Goal: Information Seeking & Learning: Learn about a topic

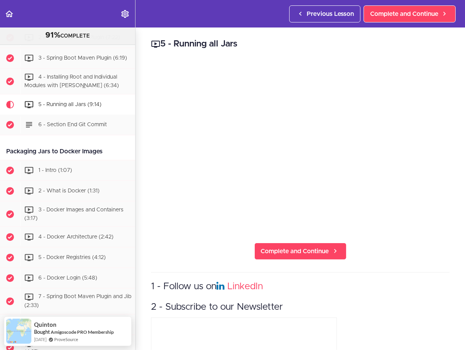
click at [9, 14] on use "Back to course curriculum" at bounding box center [9, 13] width 8 height 7
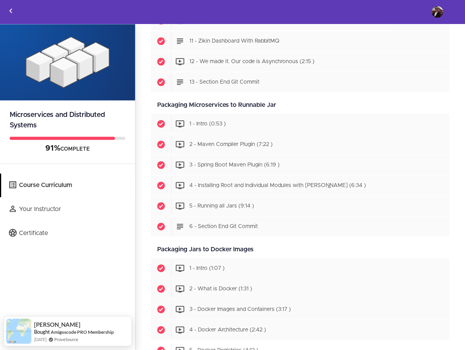
scroll to position [1651, 0]
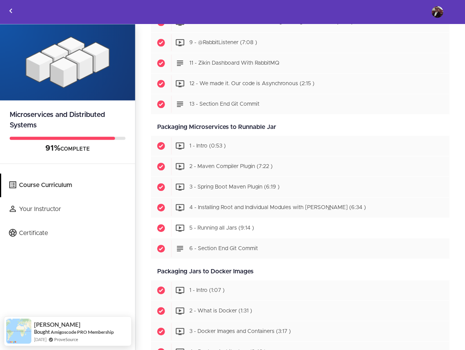
click at [222, 231] on span "5 - Running all Jars (9:14 )" at bounding box center [221, 227] width 65 height 5
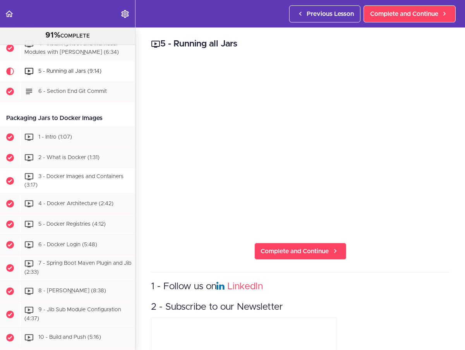
scroll to position [1962, 0]
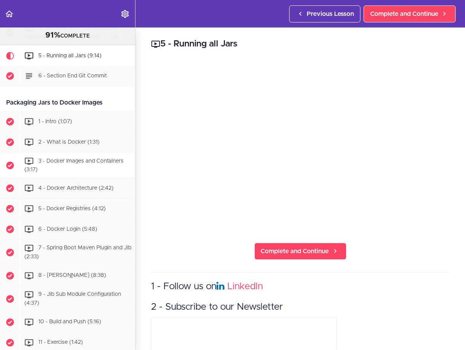
click at [91, 158] on span "3 - Docker Images and Containers (3:17)" at bounding box center [73, 165] width 99 height 14
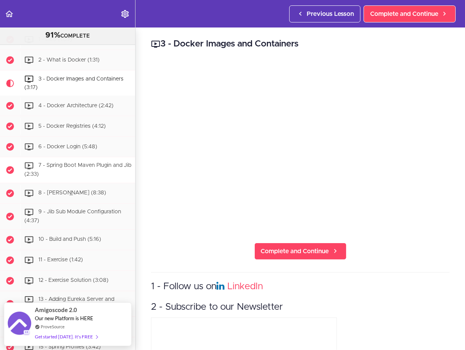
click at [82, 163] on span "7 - Spring Boot Maven Plugin and Jib (2:33)" at bounding box center [77, 170] width 107 height 14
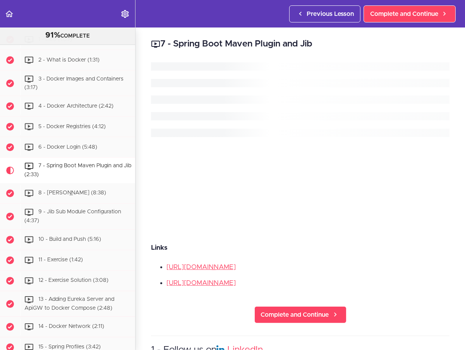
scroll to position [2133, 0]
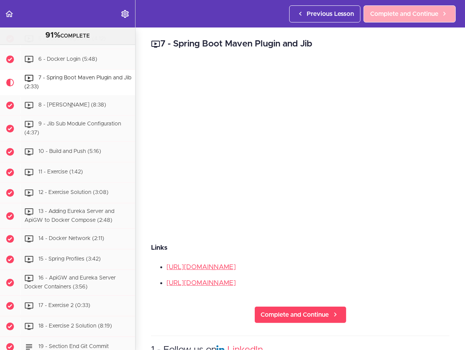
click at [394, 15] on span "Complete and Continue" at bounding box center [404, 13] width 68 height 9
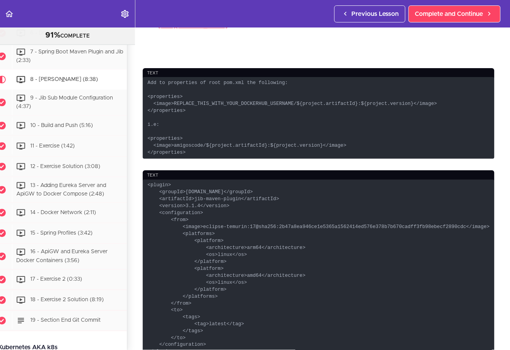
scroll to position [288, 9]
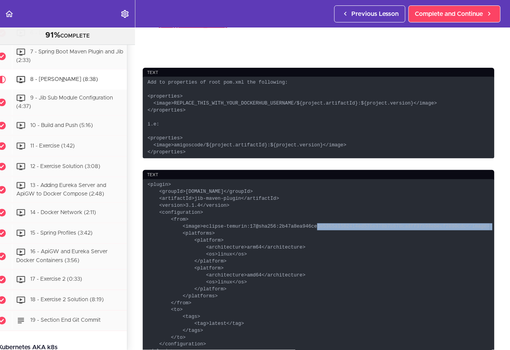
drag, startPoint x: 468, startPoint y: 239, endPoint x: 288, endPoint y: 243, distance: 180.1
click at [288, 243] on code "<plugin> <groupId>com.google.cloud.tools</groupId> <artifactId>jib-maven-plugin…" at bounding box center [319, 268] width 352 height 179
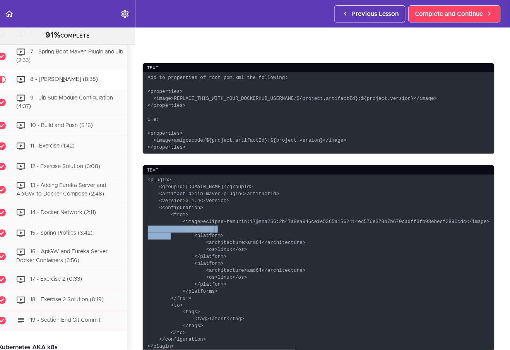
scroll to position [295, 9]
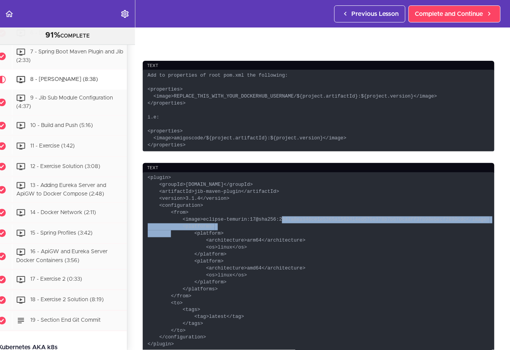
click at [255, 230] on code "<plugin> <groupId>com.google.cloud.tools</groupId> <artifactId>jib-maven-plugin…" at bounding box center [319, 261] width 352 height 179
copy code "@sha256:2b47a8ea946ce1e5365a1562414ed576e378b7b670cadff3fb98ebecf2890cdc</image…"
drag, startPoint x: 311, startPoint y: 228, endPoint x: 285, endPoint y: 230, distance: 26.4
click at [311, 228] on code "<plugin> <groupId>com.google.cloud.tools</groupId> <artifactId>jib-maven-plugin…" at bounding box center [319, 261] width 352 height 179
drag, startPoint x: 275, startPoint y: 231, endPoint x: 467, endPoint y: 231, distance: 192.8
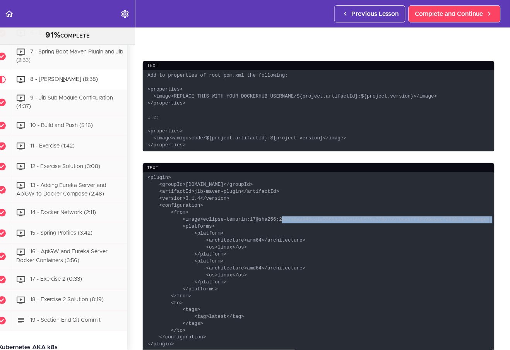
click at [465, 231] on code "<plugin> <groupId>com.google.cloud.tools</groupId> <artifactId>jib-maven-plugin…" at bounding box center [319, 261] width 352 height 179
copy code "@sha256:2b47a8ea946ce1e5365a1562414ed576e378b7b670cadff3fb98ebecf2890cdc"
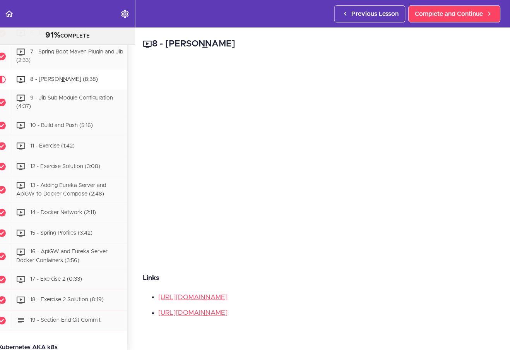
scroll to position [0, 9]
click at [440, 17] on span "Complete and Continue" at bounding box center [449, 13] width 68 height 9
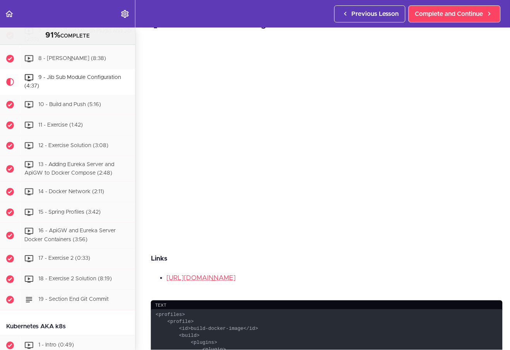
scroll to position [17, 0]
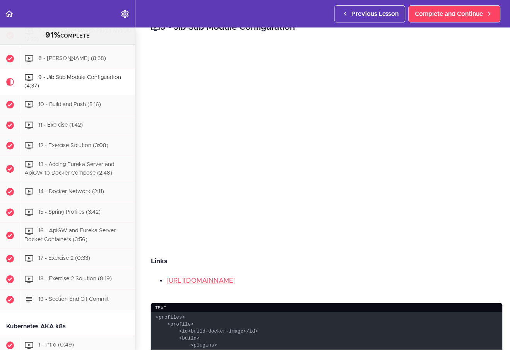
click at [361, 12] on span "Previous Lesson" at bounding box center [375, 13] width 47 height 9
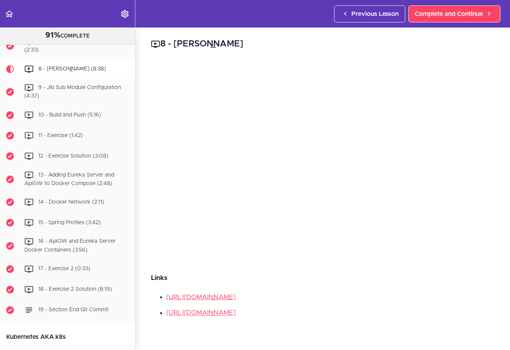
scroll to position [2159, 0]
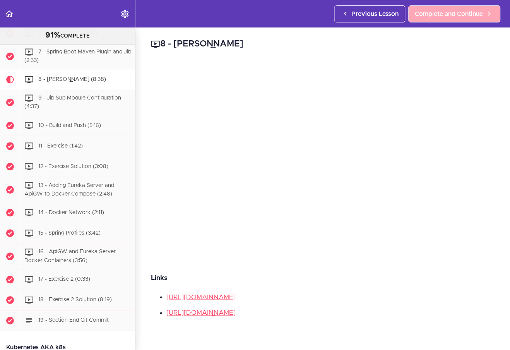
click at [448, 12] on span "Complete and Continue" at bounding box center [449, 13] width 68 height 9
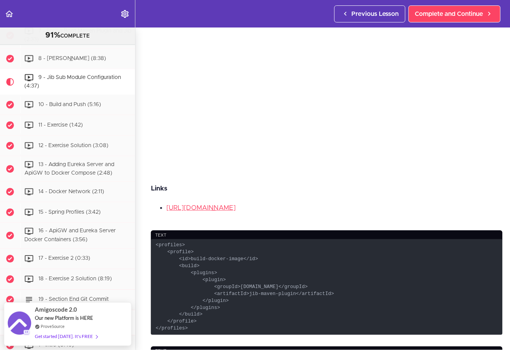
scroll to position [177, 0]
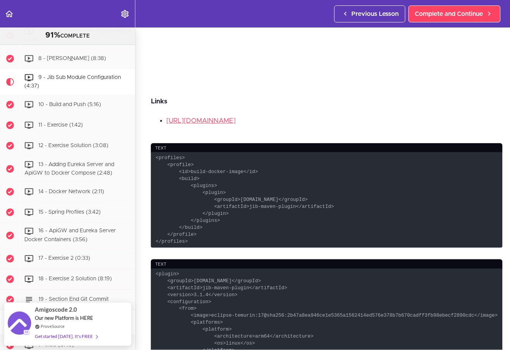
drag, startPoint x: 192, startPoint y: 242, endPoint x: 151, endPoint y: 158, distance: 93.2
click at [151, 158] on code "<profiles> <profile> <id>build-docker-image</id> <build> <plugins> <plugin> <gr…" at bounding box center [327, 199] width 352 height 95
copy code "<profiles> <profile> <id>build-docker-image</id> <build> <plugins> <plugin> <gr…"
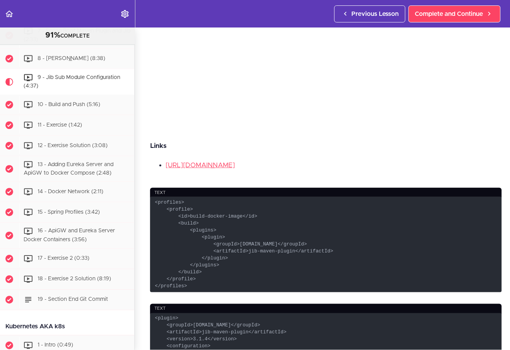
scroll to position [135, 1]
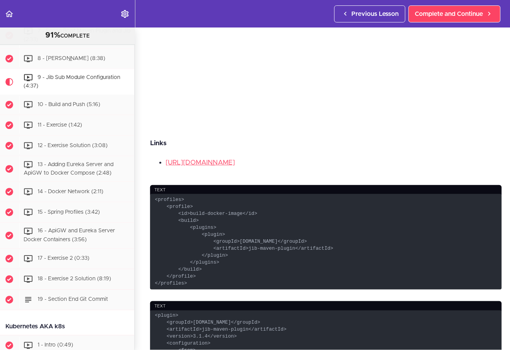
drag, startPoint x: 213, startPoint y: 283, endPoint x: 204, endPoint y: 283, distance: 8.5
click at [213, 283] on code "<profiles> <profile> <id>build-docker-image</id> <build> <plugins> <plugin> <gr…" at bounding box center [326, 241] width 352 height 95
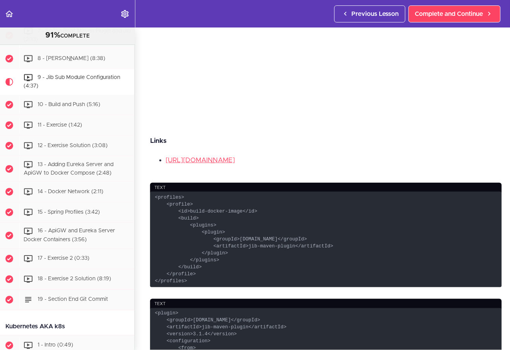
drag, startPoint x: 194, startPoint y: 282, endPoint x: 150, endPoint y: 198, distance: 94.9
click at [150, 198] on code "<profiles> <profile> <id>build-docker-image</id> <build> <plugins> <plugin> <gr…" at bounding box center [326, 239] width 352 height 95
copy code "<profiles> <profile> <id>build-docker-image</id> <build> <plugins> <plugin> <gr…"
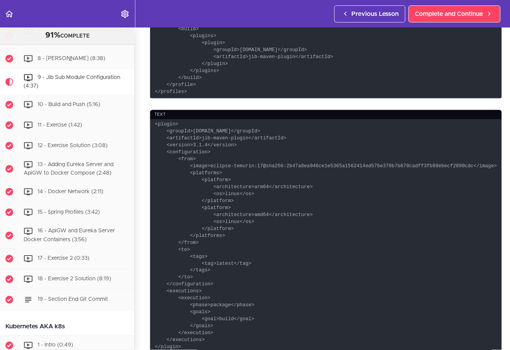
scroll to position [329, 1]
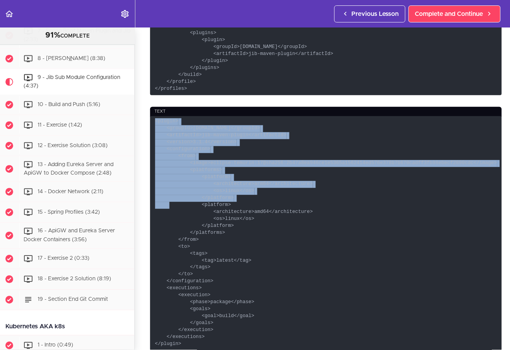
drag, startPoint x: 154, startPoint y: 120, endPoint x: 228, endPoint y: 199, distance: 107.9
click at [228, 198] on code "<plugin> <groupId>com.google.cloud.tools</groupId> <artifactId>jib-maven-plugin…" at bounding box center [326, 233] width 352 height 235
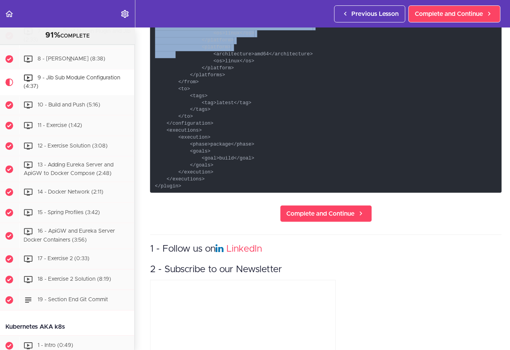
scroll to position [488, 1]
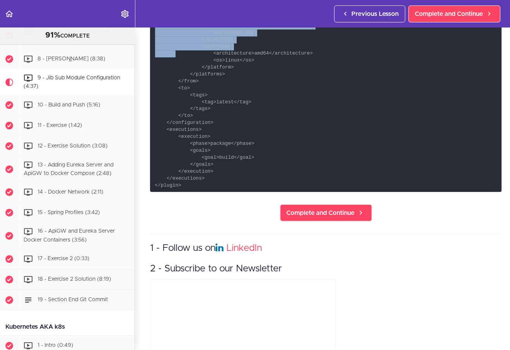
click at [185, 182] on code "<plugin> <groupId>com.google.cloud.tools</groupId> <artifactId>jib-maven-plugin…" at bounding box center [326, 74] width 352 height 235
copy code "<plugin> <groupId>com.google.cloud.tools</groupId> <artifactId>jib-maven-plugin…"
click at [257, 148] on code "<plugin> <groupId>com.google.cloud.tools</groupId> <artifactId>jib-maven-plugin…" at bounding box center [326, 74] width 352 height 235
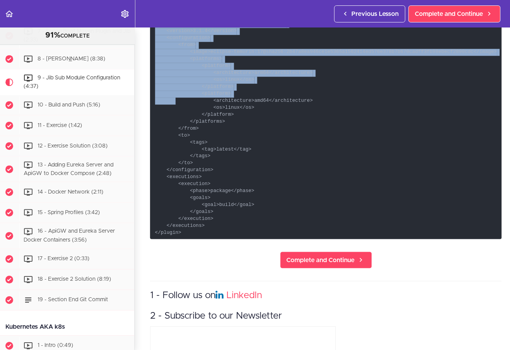
scroll to position [435, 1]
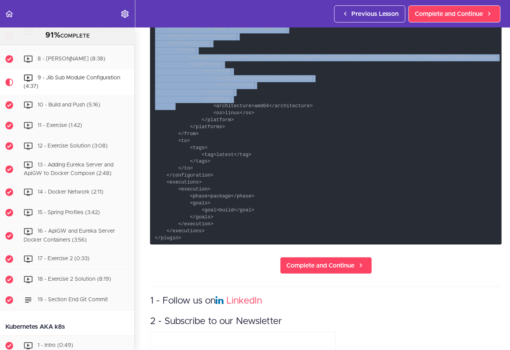
click at [291, 134] on code "<plugin> <groupId>com.google.cloud.tools</groupId> <artifactId>jib-maven-plugin…" at bounding box center [326, 127] width 352 height 235
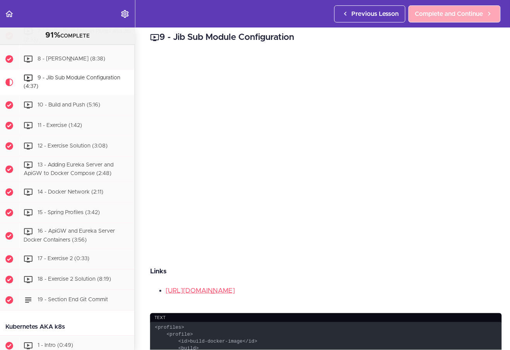
scroll to position [1, 1]
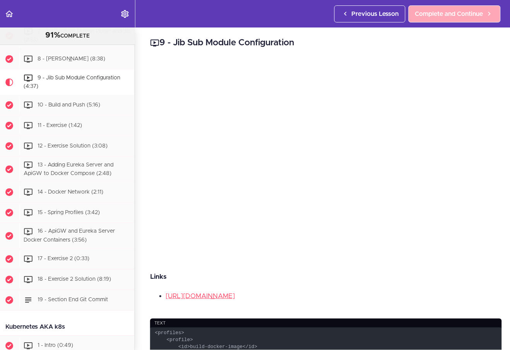
click at [447, 14] on span "Complete and Continue" at bounding box center [449, 13] width 68 height 9
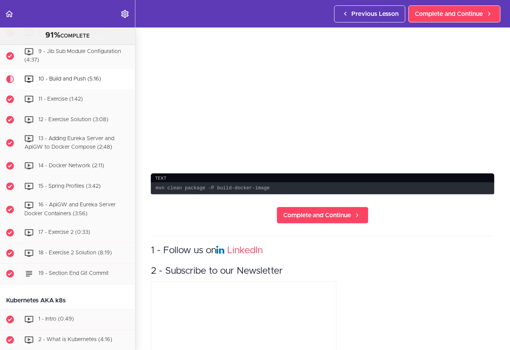
scroll to position [95, 0]
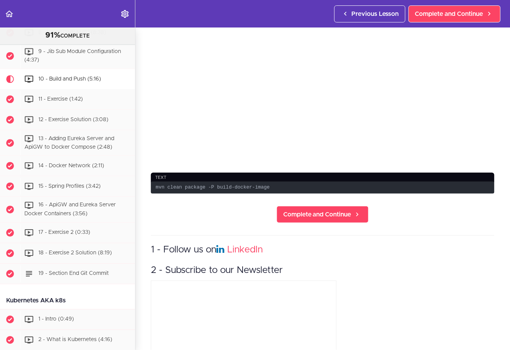
click at [369, 12] on span "Previous Lesson" at bounding box center [375, 13] width 47 height 9
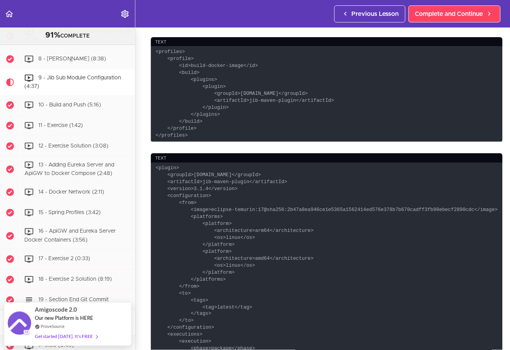
scroll to position [283, 0]
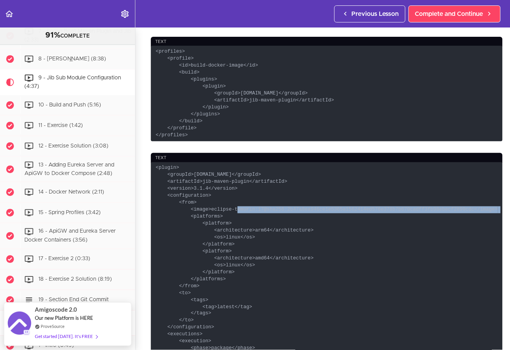
drag, startPoint x: 211, startPoint y: 207, endPoint x: 476, endPoint y: 207, distance: 264.8
click at [465, 207] on code "<plugin> <groupId>com.google.cloud.tools</groupId> <artifactId>jib-maven-plugin…" at bounding box center [327, 279] width 352 height 235
copy code "eclipse-temurin:17@sha256:2b47a8ea946ce1e5365a1562414ed576e378b7b670cadff3fb98e…"
click at [385, 14] on span "Previous Lesson" at bounding box center [375, 13] width 47 height 9
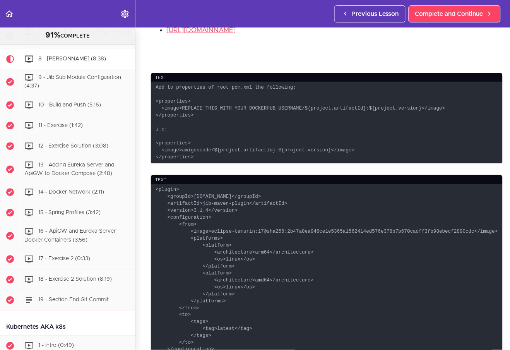
scroll to position [2159, 0]
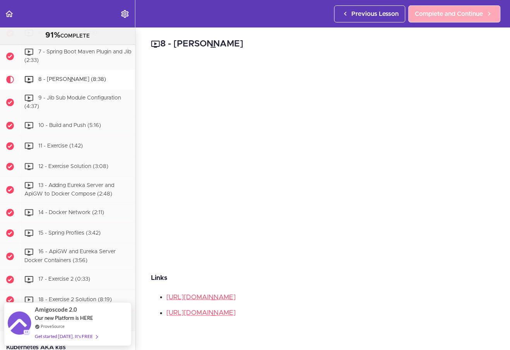
click at [465, 14] on span "Complete and Continue" at bounding box center [449, 13] width 68 height 9
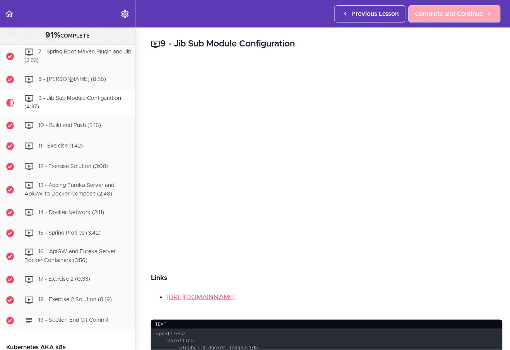
scroll to position [2179, 0]
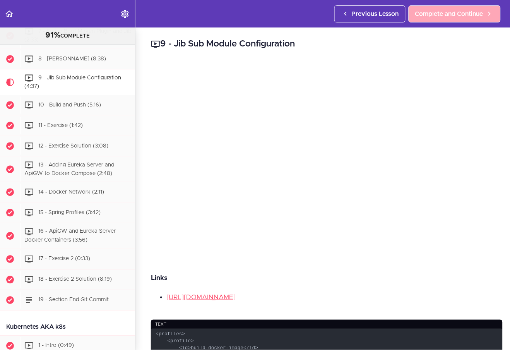
click at [465, 14] on span "Complete and Continue" at bounding box center [449, 13] width 68 height 9
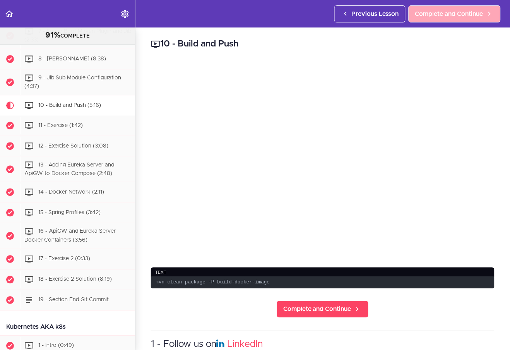
scroll to position [2205, 0]
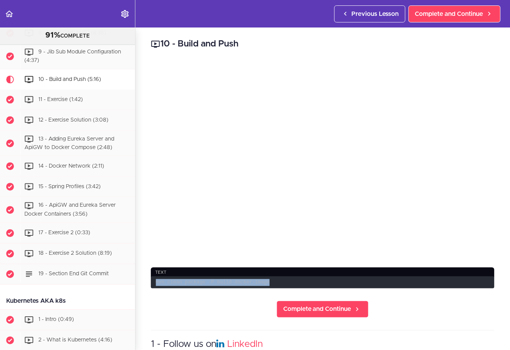
drag, startPoint x: 239, startPoint y: 283, endPoint x: 148, endPoint y: 281, distance: 91.0
click at [147, 281] on div "10 - Build and Push text mvn clean package -P build-docker-image Complete and C…" at bounding box center [323, 188] width 375 height 323
click at [436, 17] on span "Complete and Continue" at bounding box center [449, 13] width 68 height 9
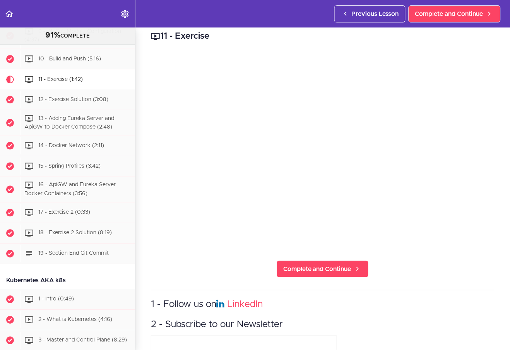
scroll to position [5, 0]
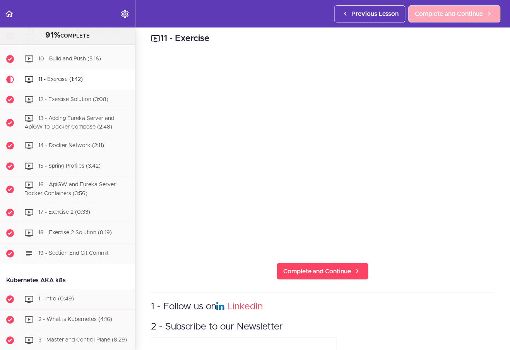
click at [435, 21] on link "Complete and Continue" at bounding box center [455, 13] width 92 height 17
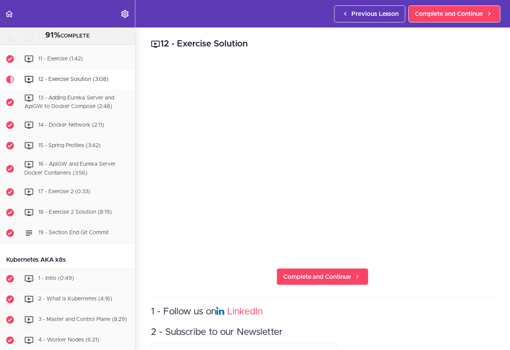
scroll to position [2254, 0]
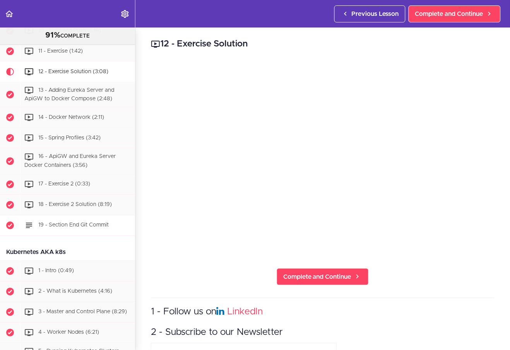
click at [74, 218] on div "19 - Section End Git Commit" at bounding box center [77, 225] width 115 height 17
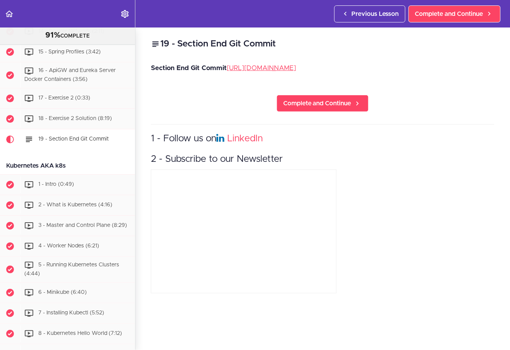
scroll to position [2402, 0]
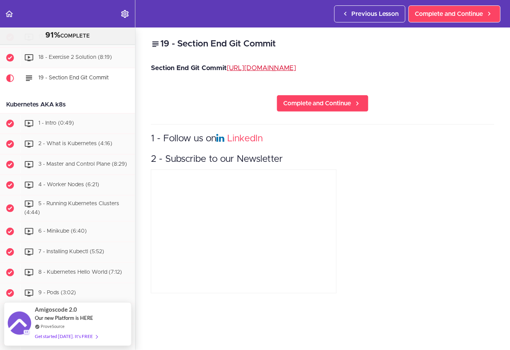
click at [296, 71] on link "https://github.com/amigoscode/microservices/commit/7315fb413b3852599bcf9abd8865…" at bounding box center [261, 68] width 69 height 7
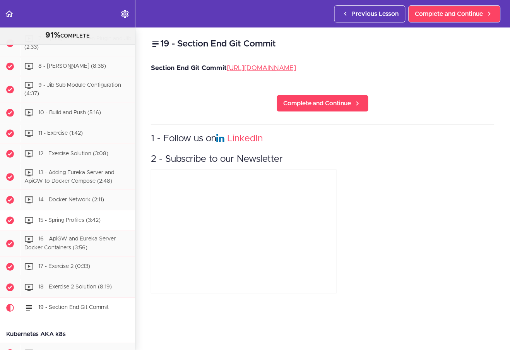
scroll to position [2171, 0]
click at [76, 151] on span "12 - Exercise Solution (3:08)" at bounding box center [73, 153] width 70 height 5
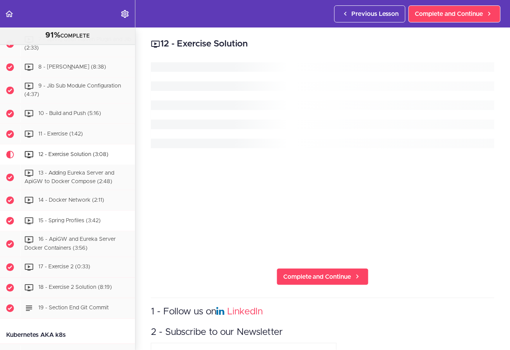
scroll to position [2246, 0]
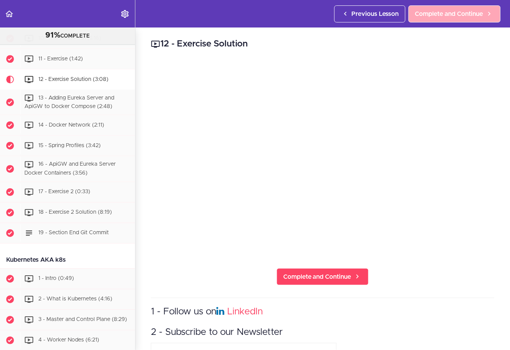
click at [427, 12] on span "Complete and Continue" at bounding box center [449, 13] width 68 height 9
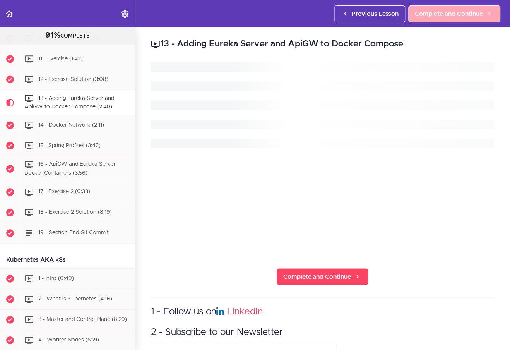
scroll to position [2267, 0]
